Goal: Task Accomplishment & Management: Use online tool/utility

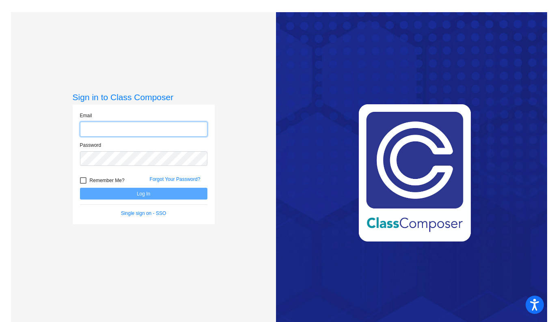
type input "[EMAIL_ADDRESS][DOMAIN_NAME]"
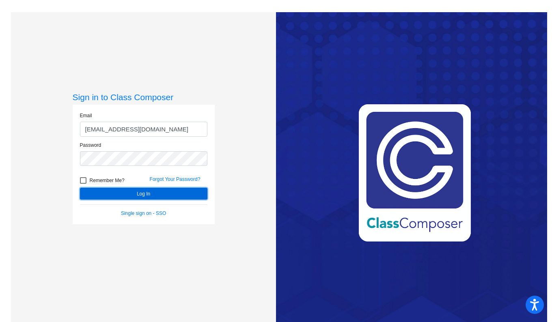
click at [126, 190] on button "Log In" at bounding box center [143, 194] width 127 height 12
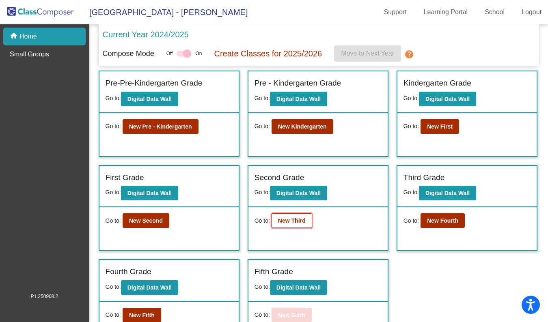
click at [291, 224] on b "New Third" at bounding box center [292, 221] width 28 height 6
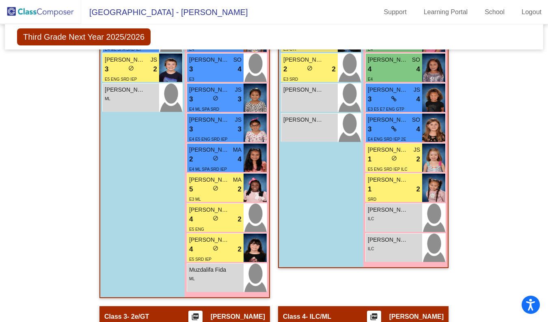
scroll to position [313, 0]
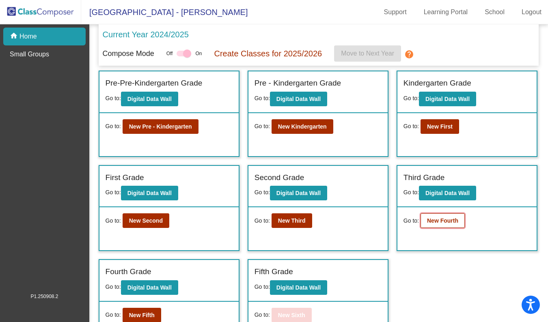
click at [440, 218] on b "New Fourth" at bounding box center [442, 221] width 31 height 6
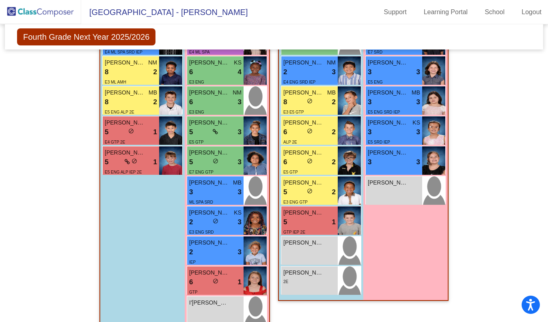
scroll to position [864, 0]
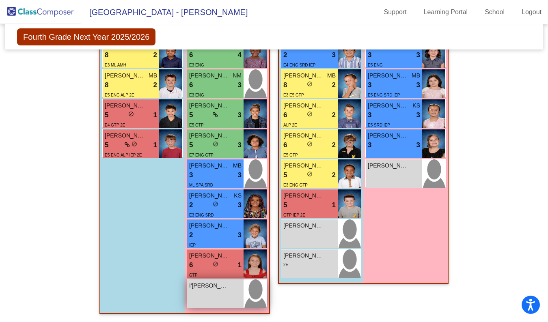
click at [216, 297] on div "I'[PERSON_NAME] lock do_not_disturb_alt" at bounding box center [215, 294] width 56 height 28
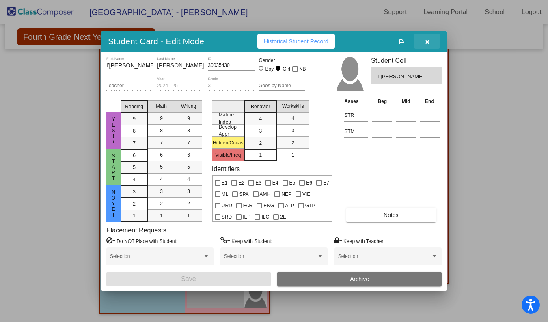
click at [427, 42] on icon "button" at bounding box center [427, 42] width 4 height 6
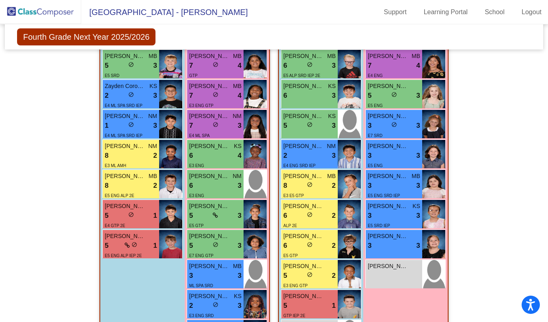
scroll to position [759, 0]
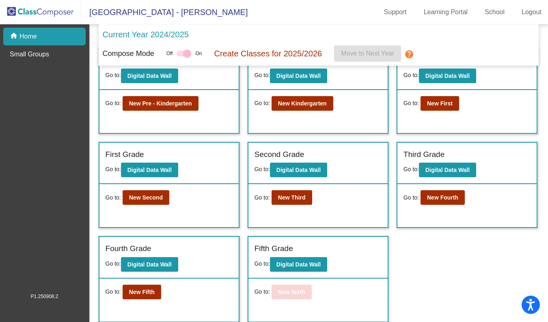
scroll to position [24, 0]
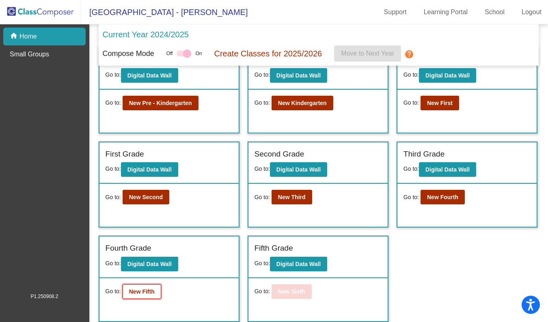
click at [149, 290] on b "New Fifth" at bounding box center [142, 292] width 26 height 6
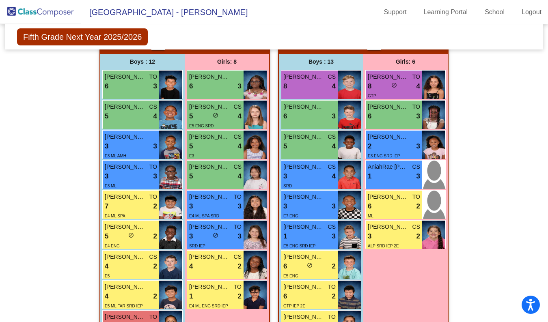
scroll to position [190, 0]
